Goal: Transaction & Acquisition: Obtain resource

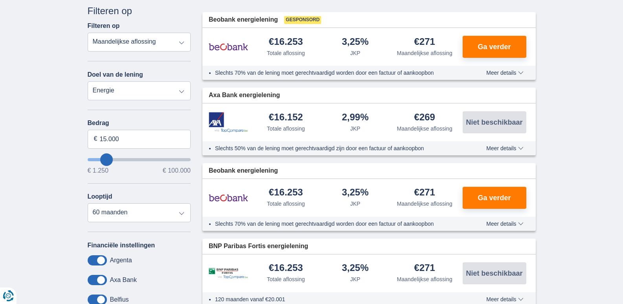
scroll to position [157, 0]
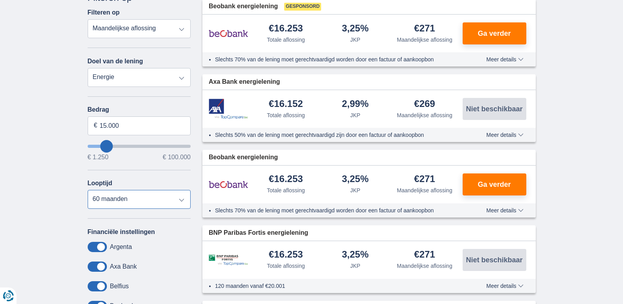
drag, startPoint x: 180, startPoint y: 199, endPoint x: 135, endPoint y: 260, distance: 75.8
click at [135, 260] on div "Annuleren Filters Filteren op Filteren op Totale aflossing JKP Maandelijkse afl…" at bounding box center [139, 172] width 103 height 362
select select "42"
click at [88, 190] on select "12 maanden 18 maanden 24 maanden 30 maanden 36 maanden 42 maanden 48 maanden 60…" at bounding box center [139, 199] width 103 height 19
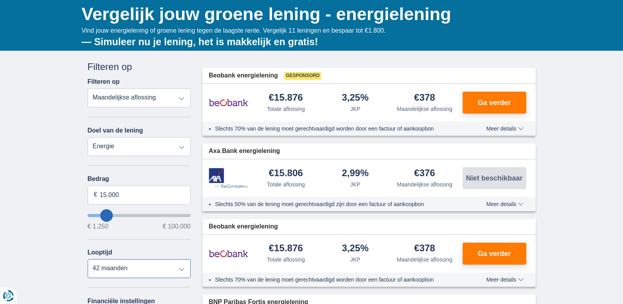
scroll to position [79, 0]
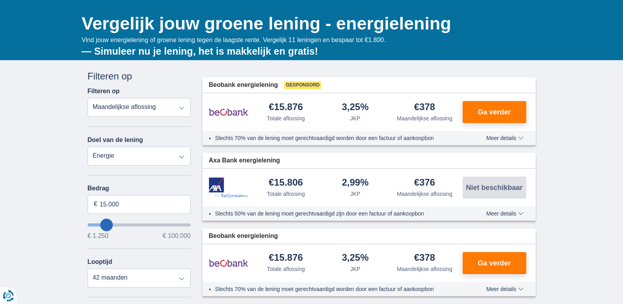
click at [504, 138] on span "Meer details" at bounding box center [504, 138] width 37 height 6
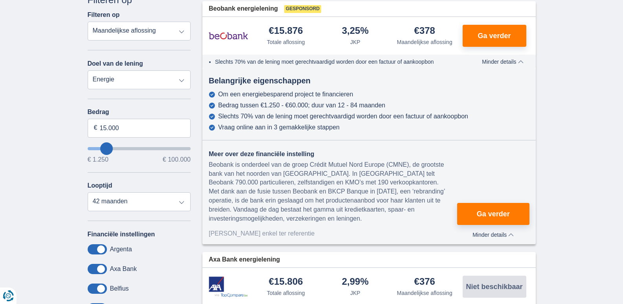
scroll to position [157, 0]
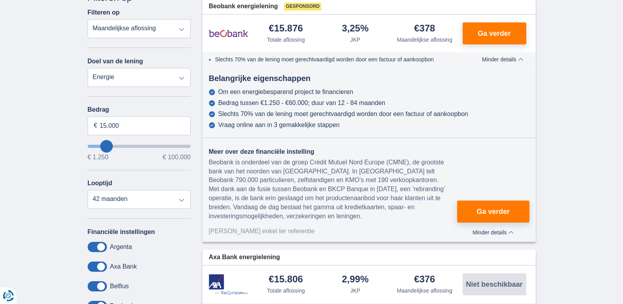
click at [499, 233] on span "Minder details" at bounding box center [492, 232] width 41 height 6
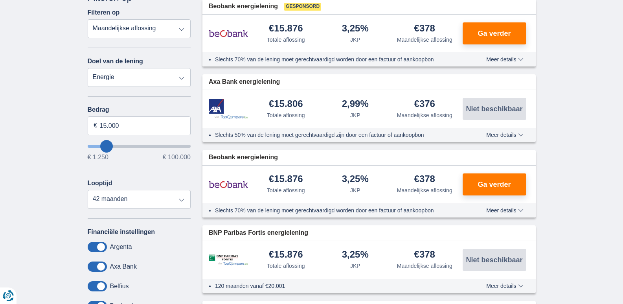
type input "13.250"
type input "13250"
select select "60"
type input "12.250"
type input "11250"
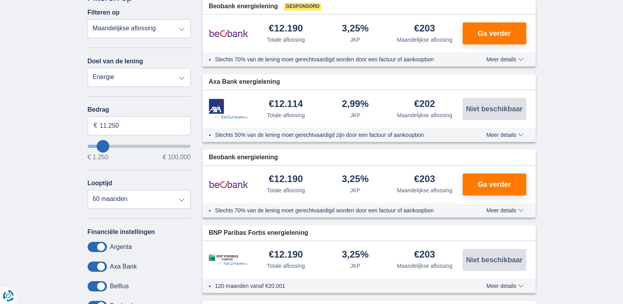
type input "10.250"
type input "10250"
type input "11.250"
type input "11250"
type input "36.250"
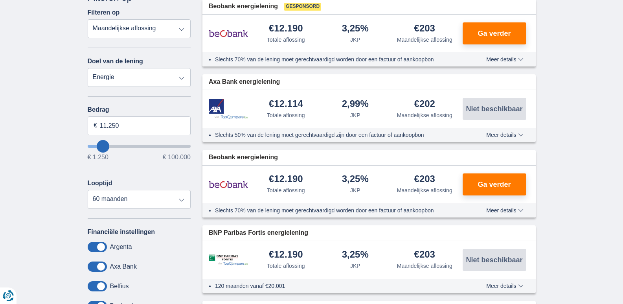
type input "36250"
select select "120"
type input "36250"
click at [126, 148] on input "wantToBorrow" at bounding box center [139, 146] width 103 height 3
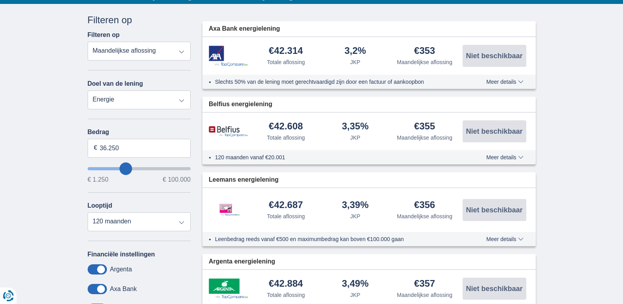
scroll to position [118, 0]
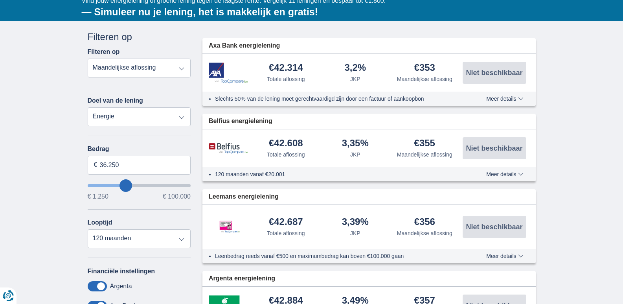
type input "15.250"
type input "15250"
select select "84"
type input "15250"
click at [106, 184] on input "wantToBorrow" at bounding box center [139, 185] width 103 height 3
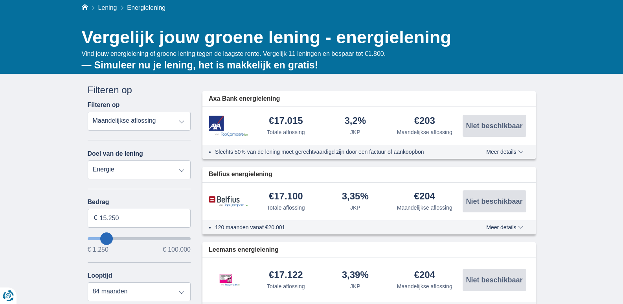
scroll to position [79, 0]
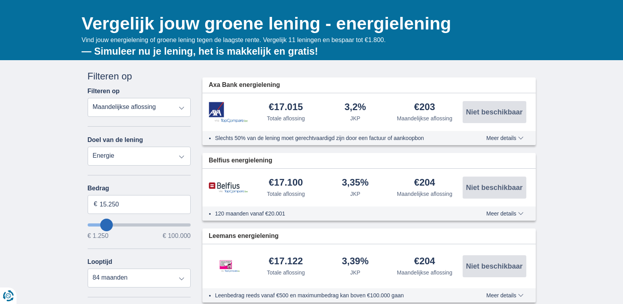
click at [179, 157] on select "Persoonlijke lening Auto Moto / fiets Mobilhome / caravan Renovatie Energie Sch…" at bounding box center [139, 156] width 103 height 19
click at [88, 147] on select "Persoonlijke lening Auto Moto / fiets Mobilhome / caravan Renovatie Energie Sch…" at bounding box center [139, 156] width 103 height 19
click at [183, 106] on select "Totale aflossing JKP Maandelijkse aflossing" at bounding box center [139, 107] width 103 height 19
select select "trp+"
click at [88, 98] on select "Totale aflossing JKP Maandelijkse aflossing" at bounding box center [139, 107] width 103 height 19
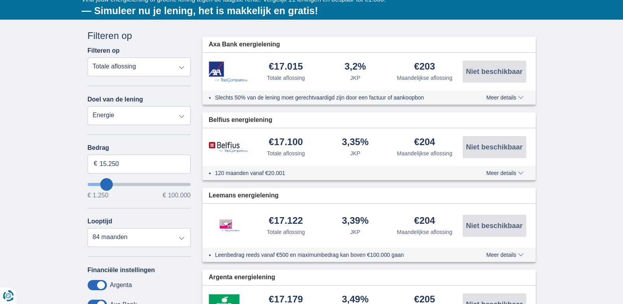
scroll to position [118, 0]
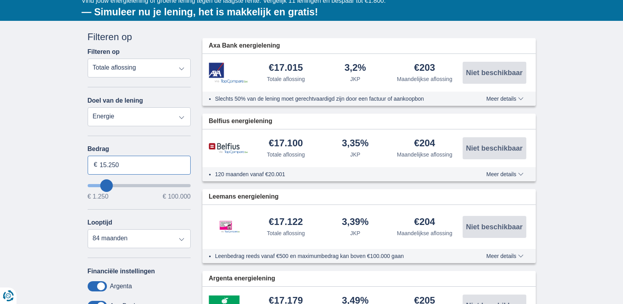
click at [123, 164] on input "15.250" at bounding box center [139, 165] width 103 height 19
type input "15.000"
type input "15250"
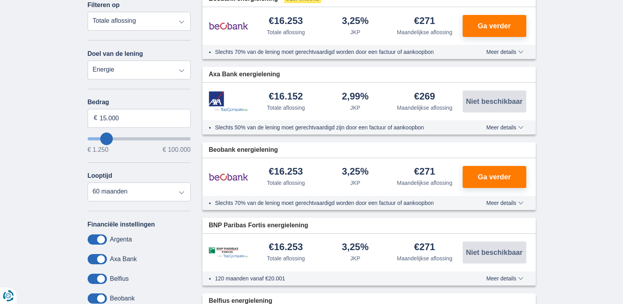
scroll to position [236, 0]
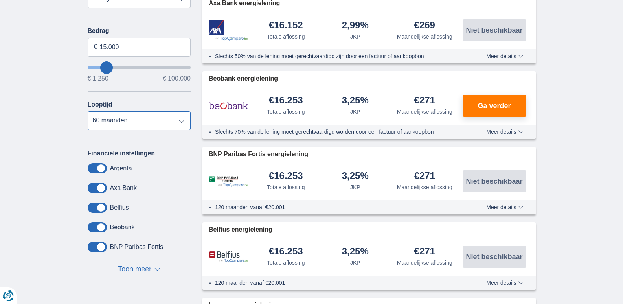
click at [183, 122] on select "12 maanden 18 maanden 24 maanden 30 maanden 36 maanden 42 maanden 48 maanden 60…" at bounding box center [139, 120] width 103 height 19
click at [88, 111] on select "12 maanden 18 maanden 24 maanden 30 maanden 36 maanden 42 maanden 48 maanden 60…" at bounding box center [139, 120] width 103 height 19
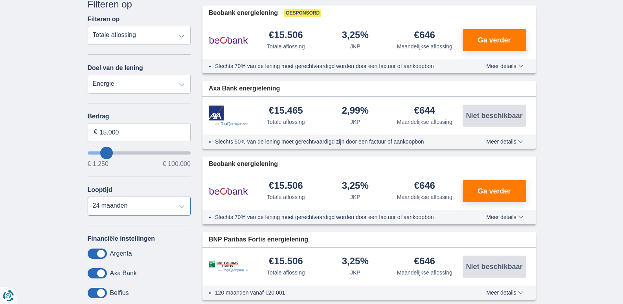
scroll to position [118, 0]
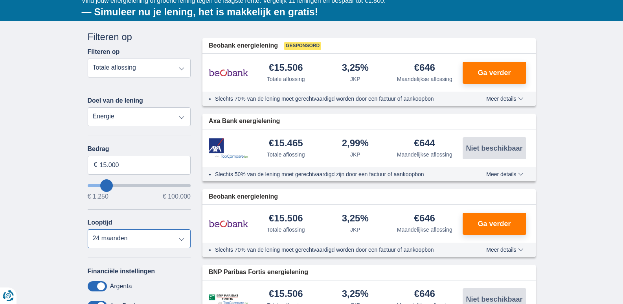
click at [181, 238] on select "12 maanden 18 maanden 24 maanden 30 maanden 36 maanden 42 maanden 48 maanden 60…" at bounding box center [139, 238] width 103 height 19
select select "36"
click at [88, 229] on select "12 maanden 18 maanden 24 maanden 30 maanden 36 maanden 42 maanden 48 maanden 60…" at bounding box center [139, 238] width 103 height 19
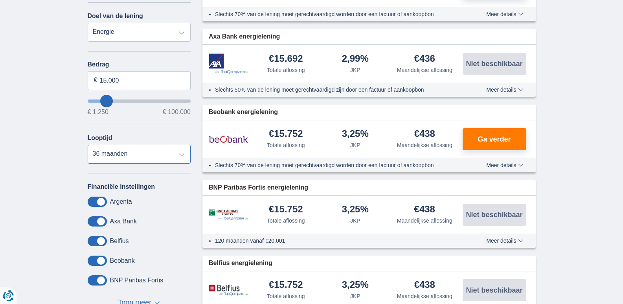
scroll to position [157, 0]
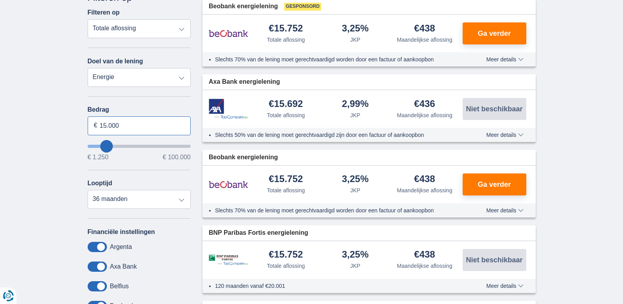
click at [128, 125] on input "15.000" at bounding box center [139, 125] width 103 height 19
type input "1"
type input "6.000"
type input "6250"
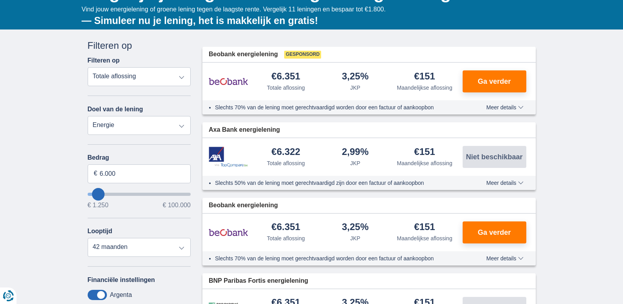
scroll to position [118, 0]
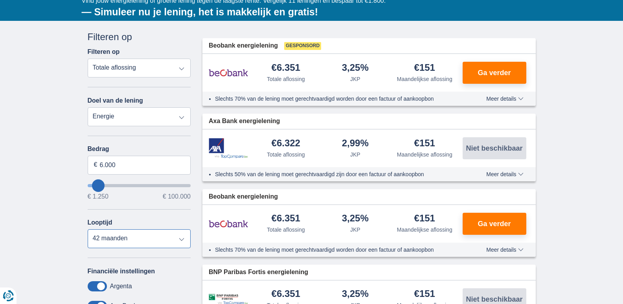
click at [181, 238] on select "12 maanden 18 maanden 24 maanden 30 maanden 36 maanden 42 maanden" at bounding box center [139, 238] width 103 height 19
click at [88, 229] on select "12 maanden 18 maanden 24 maanden 30 maanden 36 maanden 42 maanden" at bounding box center [139, 238] width 103 height 19
click at [182, 237] on select "12 maanden 18 maanden 24 maanden 30 maanden 36 maanden 42 maanden" at bounding box center [139, 238] width 103 height 19
select select "24"
click at [88, 229] on select "12 maanden 18 maanden 24 maanden 30 maanden 36 maanden 42 maanden" at bounding box center [139, 238] width 103 height 19
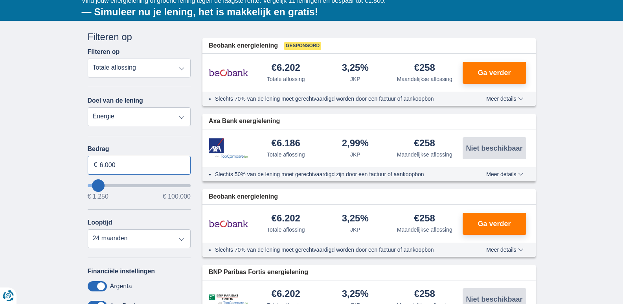
click at [125, 161] on input "6.000" at bounding box center [139, 165] width 103 height 19
type input "6"
type input "15.000"
type input "15250"
drag, startPoint x: 26, startPoint y: 220, endPoint x: 30, endPoint y: 216, distance: 6.4
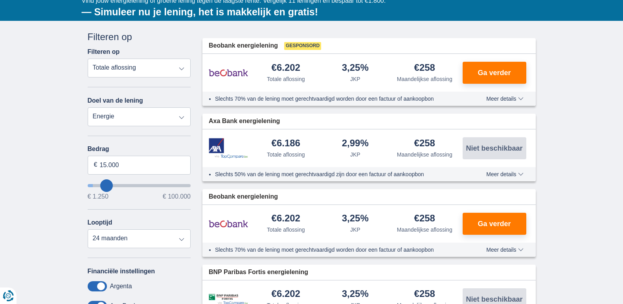
click at [182, 239] on select "12 maanden 18 maanden 24 maanden 30 maanden 36 maanden 42 maanden 48 maanden 60…" at bounding box center [139, 238] width 103 height 19
select select "36"
click at [88, 229] on select "12 maanden 18 maanden 24 maanden 30 maanden 36 maanden 42 maanden 48 maanden 60…" at bounding box center [139, 238] width 103 height 19
